Goal: Information Seeking & Learning: Learn about a topic

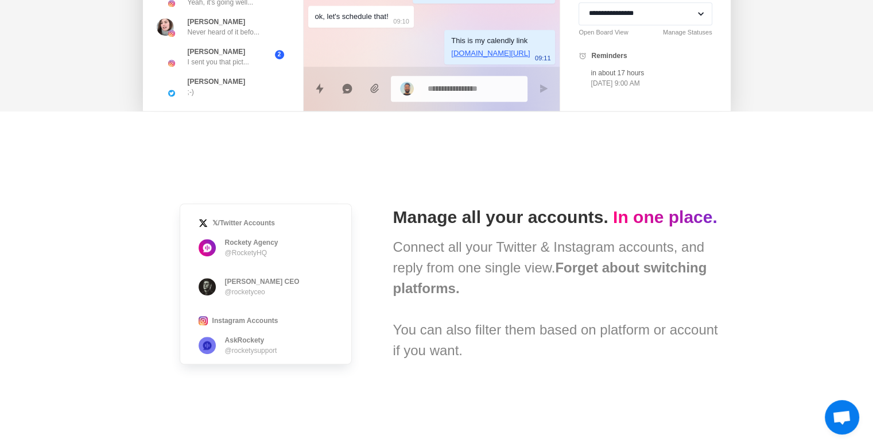
scroll to position [663, 0]
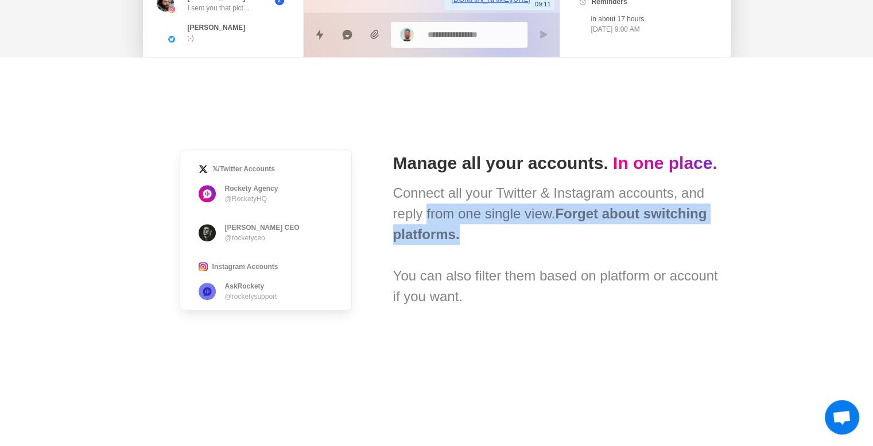
drag, startPoint x: 466, startPoint y: 249, endPoint x: 425, endPoint y: 226, distance: 47.0
click at [425, 226] on div "Connect all your Twitter & Instagram accounts, and reply from one single view. …" at bounding box center [557, 245] width 328 height 124
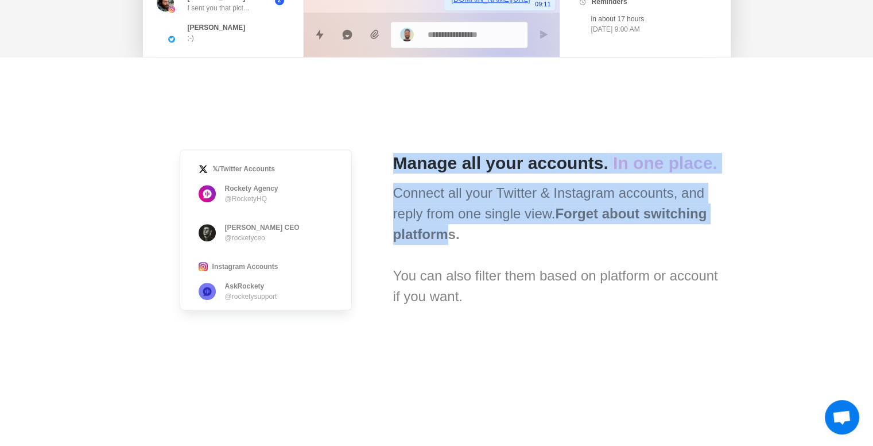
drag, startPoint x: 380, startPoint y: 201, endPoint x: 452, endPoint y: 244, distance: 84.7
click at [452, 244] on div "𝕏/Twitter Accounts Rockety Agency @RocketyHQ [PERSON_NAME] · Rockety CEO @rocke…" at bounding box center [437, 229] width 570 height 344
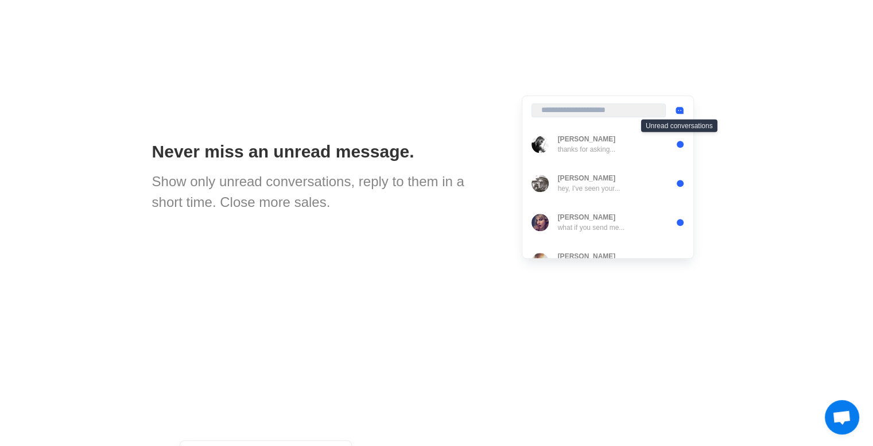
click at [452, 244] on div "Never miss an unread message. Show only unread conversations, reply to them in …" at bounding box center [437, 177] width 570 height 344
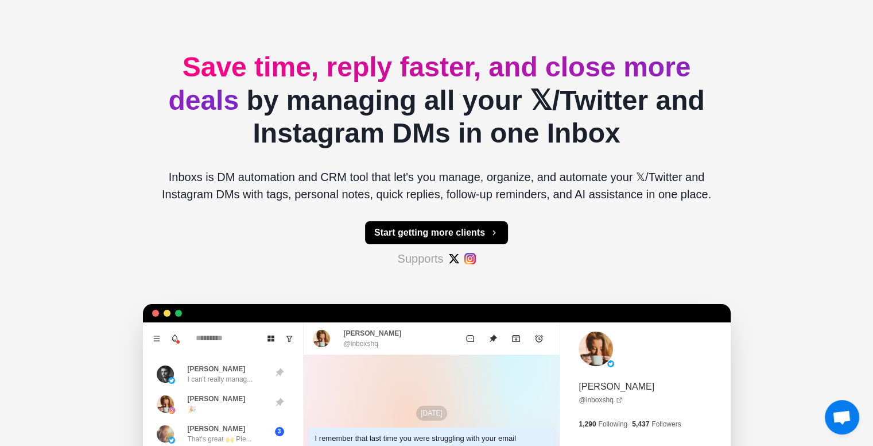
scroll to position [0, 0]
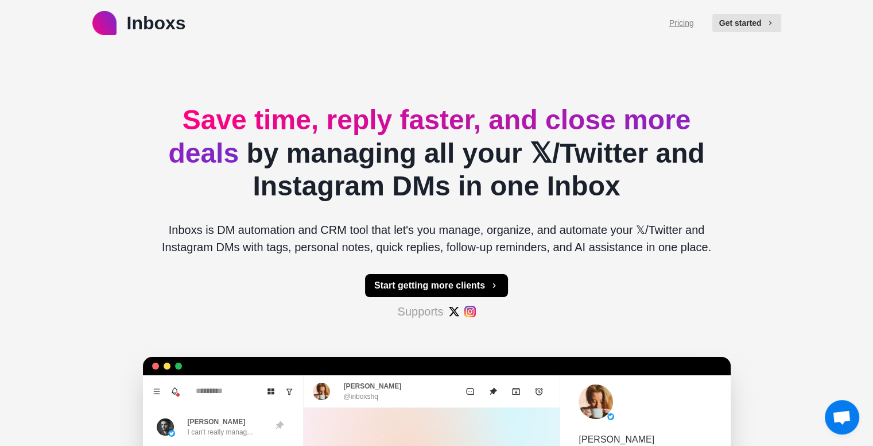
click at [676, 25] on link "Pricing" at bounding box center [681, 23] width 25 height 12
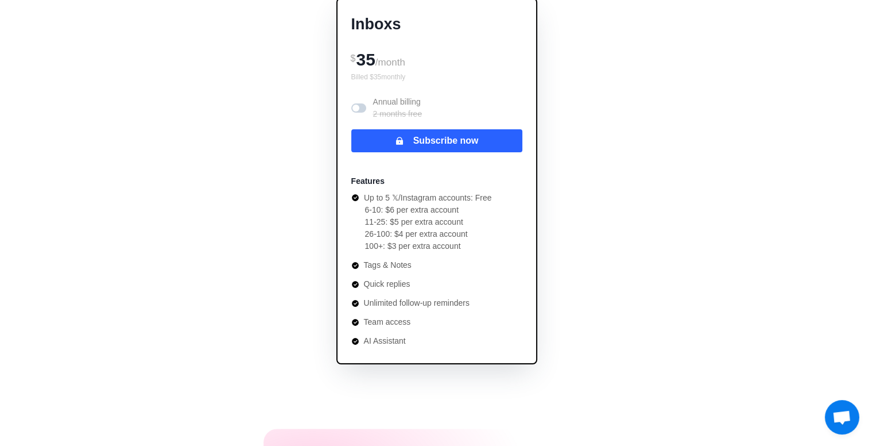
scroll to position [140, 0]
drag, startPoint x: 489, startPoint y: 200, endPoint x: 463, endPoint y: 198, distance: 26.5
click at [463, 198] on div "Features Up to 5 𝕏/Instagram accounts: Free 6-10: $6 per extra account 11-25: $…" at bounding box center [436, 253] width 171 height 185
click at [470, 223] on li "11-25: $5 per extra account" at bounding box center [428, 221] width 127 height 12
click at [849, 409] on span "Open chat" at bounding box center [842, 417] width 34 height 34
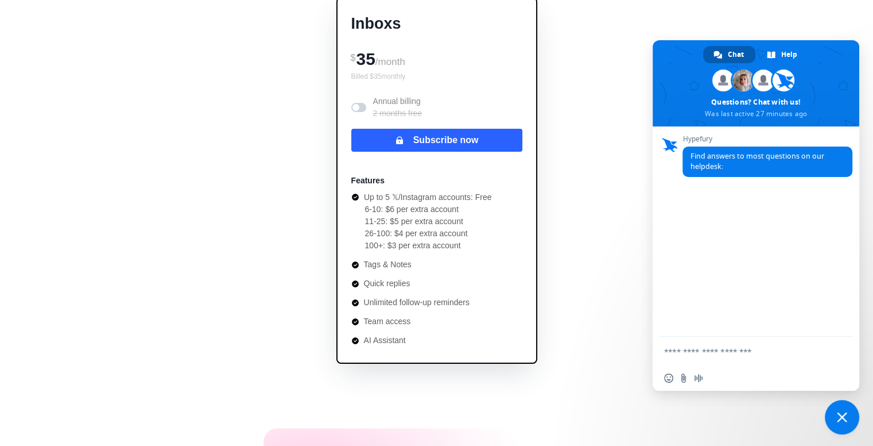
click at [849, 409] on span "Close chat" at bounding box center [842, 417] width 34 height 34
